Goal: Use online tool/utility: Utilize a website feature to perform a specific function

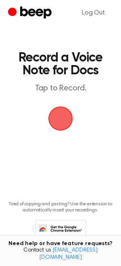
click at [61, 124] on span "button" at bounding box center [60, 119] width 25 height 25
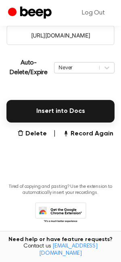
scroll to position [161, 0]
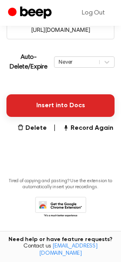
click at [63, 106] on button "Insert into Docs" at bounding box center [60, 105] width 108 height 23
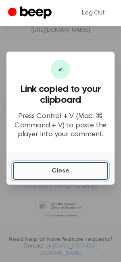
click at [41, 165] on button "Close" at bounding box center [60, 171] width 95 height 18
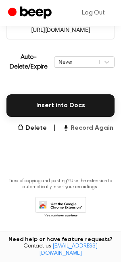
click at [78, 128] on button "Record Again" at bounding box center [87, 128] width 51 height 10
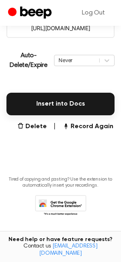
scroll to position [163, 0]
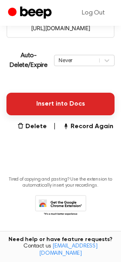
click at [63, 107] on button "Insert into Docs" at bounding box center [60, 104] width 108 height 23
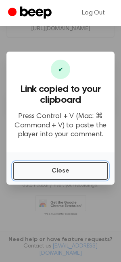
click at [74, 167] on button "Close" at bounding box center [60, 171] width 95 height 18
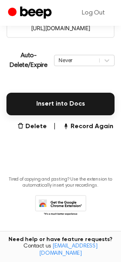
click at [84, 121] on main "Your Recording is Ready Copy the link and paste it anywhere 0:00 4:59 Your brow…" at bounding box center [60, 38] width 121 height 402
click at [83, 124] on button "Record Again" at bounding box center [87, 127] width 51 height 10
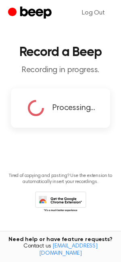
scroll to position [2, 0]
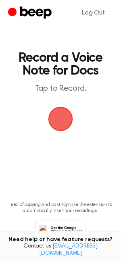
click at [64, 128] on span "button" at bounding box center [60, 119] width 30 height 30
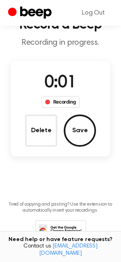
scroll to position [62, 0]
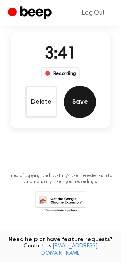
click at [82, 105] on button "Save" at bounding box center [80, 102] width 32 height 32
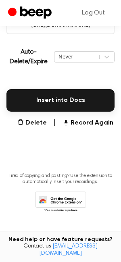
scroll to position [167, 0]
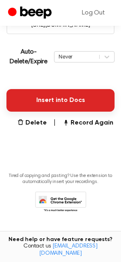
click at [76, 103] on button "Insert into Docs" at bounding box center [60, 100] width 108 height 23
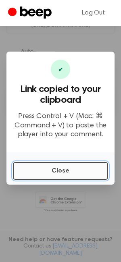
click at [41, 175] on button "Close" at bounding box center [60, 171] width 95 height 18
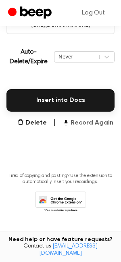
click at [78, 122] on button "Record Again" at bounding box center [87, 123] width 51 height 10
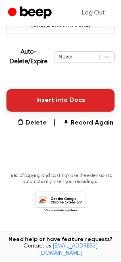
click at [74, 100] on button "Insert into Docs" at bounding box center [60, 100] width 108 height 23
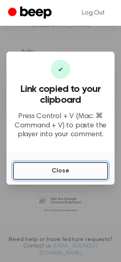
click at [25, 171] on button "Close" at bounding box center [60, 171] width 95 height 18
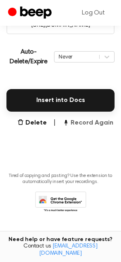
click at [78, 121] on button "Record Again" at bounding box center [87, 123] width 51 height 10
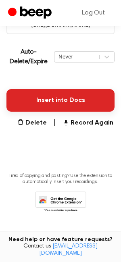
click at [86, 96] on button "Insert into Docs" at bounding box center [60, 100] width 108 height 23
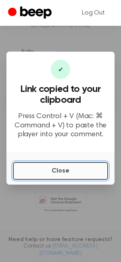
click at [31, 175] on button "Close" at bounding box center [60, 171] width 95 height 18
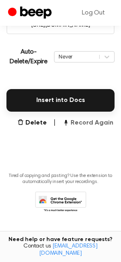
click at [80, 125] on button "Record Again" at bounding box center [87, 123] width 51 height 10
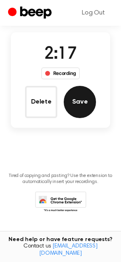
click at [75, 103] on button "Save" at bounding box center [80, 102] width 32 height 32
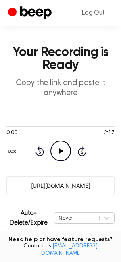
scroll to position [167, 0]
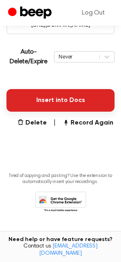
click at [72, 103] on button "Insert into Docs" at bounding box center [60, 100] width 108 height 23
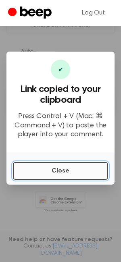
click at [66, 169] on button "Close" at bounding box center [60, 171] width 95 height 18
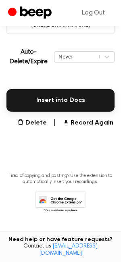
click at [88, 129] on main "Your Recording is Ready Copy the link and paste it anywhere 0:00 2:17 Your brow…" at bounding box center [60, 34] width 121 height 402
click at [87, 123] on button "Record Again" at bounding box center [87, 123] width 51 height 10
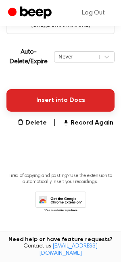
click at [54, 101] on button "Insert into Docs" at bounding box center [60, 100] width 108 height 23
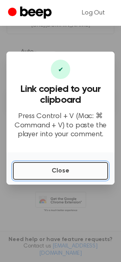
click at [79, 176] on button "Close" at bounding box center [60, 171] width 95 height 18
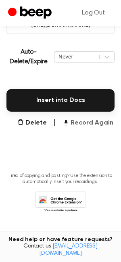
click at [95, 126] on button "Record Again" at bounding box center [87, 123] width 51 height 10
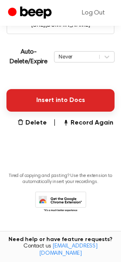
click at [65, 93] on button "Insert into Docs" at bounding box center [60, 100] width 108 height 23
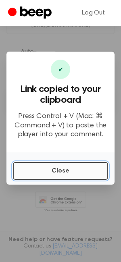
click at [72, 168] on button "Close" at bounding box center [60, 171] width 95 height 18
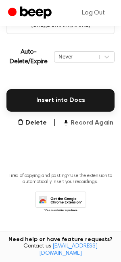
click at [86, 124] on button "Record Again" at bounding box center [87, 123] width 51 height 10
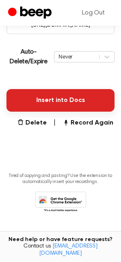
click at [39, 103] on button "Insert into Docs" at bounding box center [60, 100] width 108 height 23
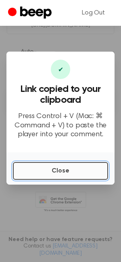
click at [33, 172] on button "Close" at bounding box center [60, 171] width 95 height 18
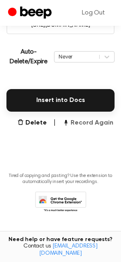
click at [87, 121] on button "Record Again" at bounding box center [87, 123] width 51 height 10
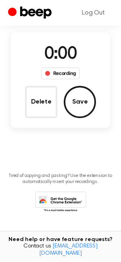
scroll to position [62, 0]
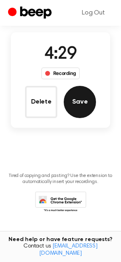
click at [81, 105] on button "Save" at bounding box center [80, 102] width 32 height 32
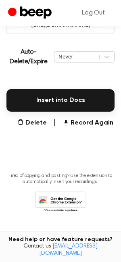
scroll to position [167, 0]
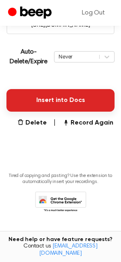
click at [63, 104] on button "Insert into Docs" at bounding box center [60, 100] width 108 height 23
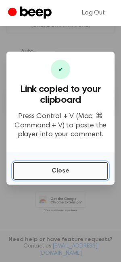
click at [44, 169] on button "Close" at bounding box center [60, 171] width 95 height 18
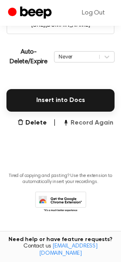
click at [82, 124] on button "Record Again" at bounding box center [87, 123] width 51 height 10
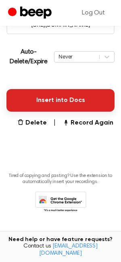
click at [65, 99] on button "Insert into Docs" at bounding box center [60, 100] width 108 height 23
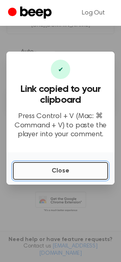
click at [84, 176] on button "Close" at bounding box center [60, 171] width 95 height 18
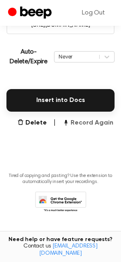
click at [82, 123] on button "Record Again" at bounding box center [87, 123] width 51 height 10
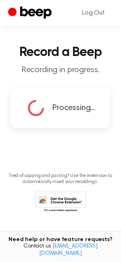
scroll to position [29, 0]
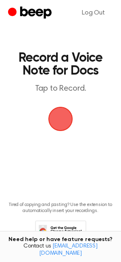
click at [58, 115] on span "button" at bounding box center [60, 118] width 23 height 23
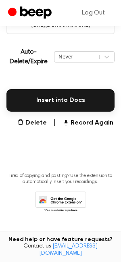
scroll to position [167, 0]
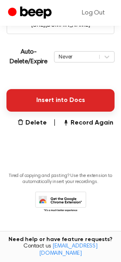
click at [66, 100] on button "Insert into Docs" at bounding box center [60, 100] width 108 height 23
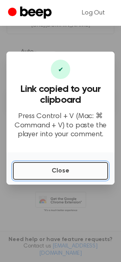
click at [43, 163] on button "Close" at bounding box center [60, 171] width 95 height 18
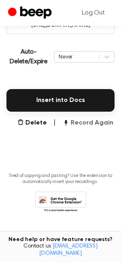
click at [89, 122] on button "Record Again" at bounding box center [87, 123] width 51 height 10
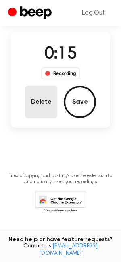
click at [38, 99] on button "Delete" at bounding box center [41, 102] width 32 height 32
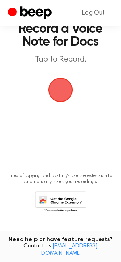
click at [60, 90] on span "button" at bounding box center [60, 89] width 27 height 27
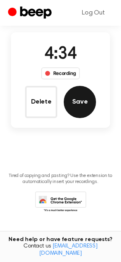
click at [77, 109] on button "Save" at bounding box center [80, 102] width 32 height 32
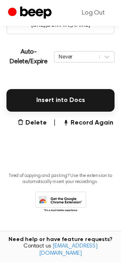
scroll to position [167, 0]
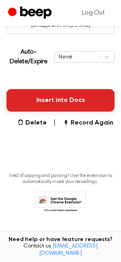
click at [68, 91] on button "Insert into Docs" at bounding box center [60, 100] width 108 height 23
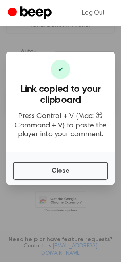
click at [77, 181] on div "Close" at bounding box center [60, 168] width 108 height 32
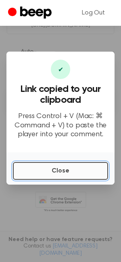
click at [76, 168] on button "Close" at bounding box center [60, 171] width 95 height 18
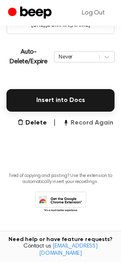
click at [98, 124] on button "Record Again" at bounding box center [87, 123] width 51 height 10
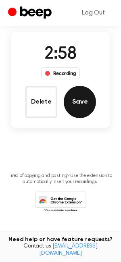
click at [83, 101] on button "Save" at bounding box center [80, 102] width 32 height 32
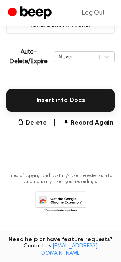
scroll to position [167, 0]
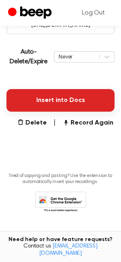
click at [41, 102] on button "Insert into Docs" at bounding box center [60, 100] width 108 height 23
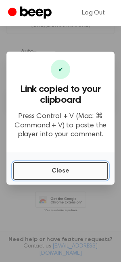
click at [59, 170] on button "Close" at bounding box center [60, 171] width 95 height 18
